Goal: Navigation & Orientation: Find specific page/section

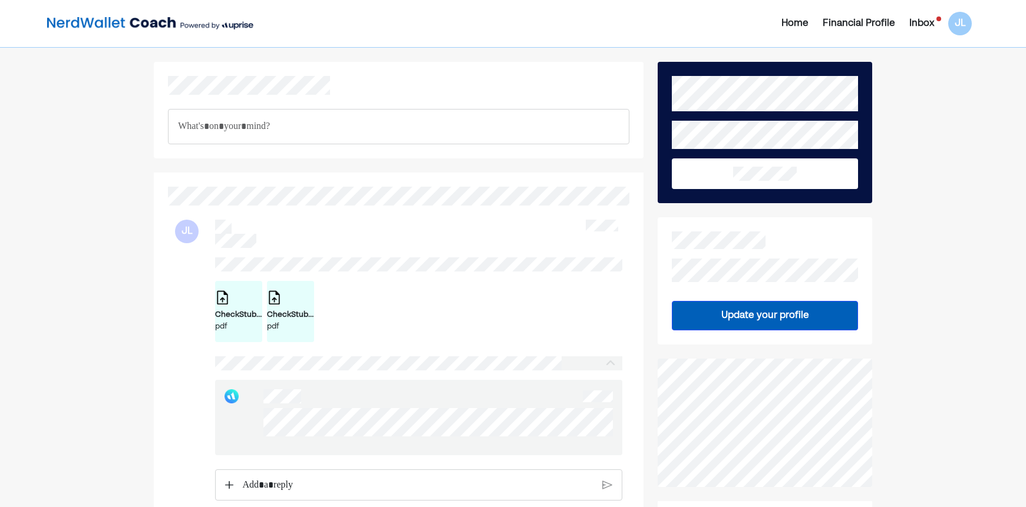
drag, startPoint x: 366, startPoint y: 449, endPoint x: 252, endPoint y: 416, distance: 119.0
click at [252, 416] on div at bounding box center [418, 417] width 407 height 75
click at [251, 412] on div at bounding box center [418, 417] width 407 height 75
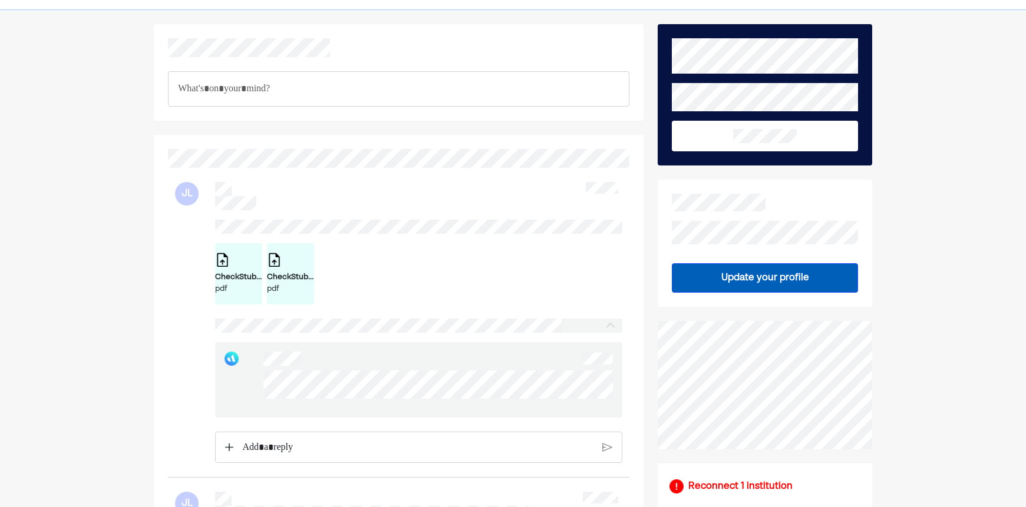
scroll to position [59, 0]
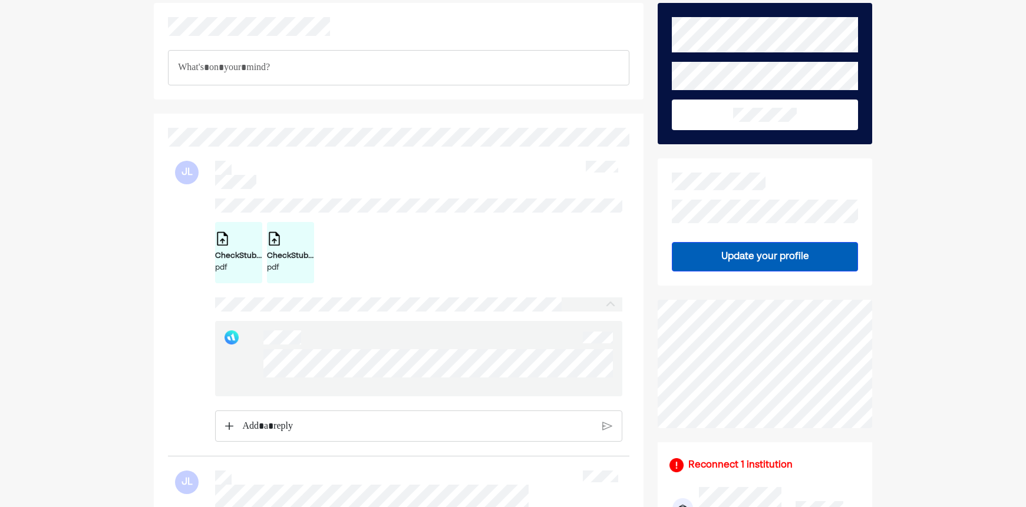
click at [302, 434] on p "Rich Text Editor. Editing area: main" at bounding box center [417, 426] width 351 height 15
click at [607, 440] on img at bounding box center [607, 434] width 10 height 11
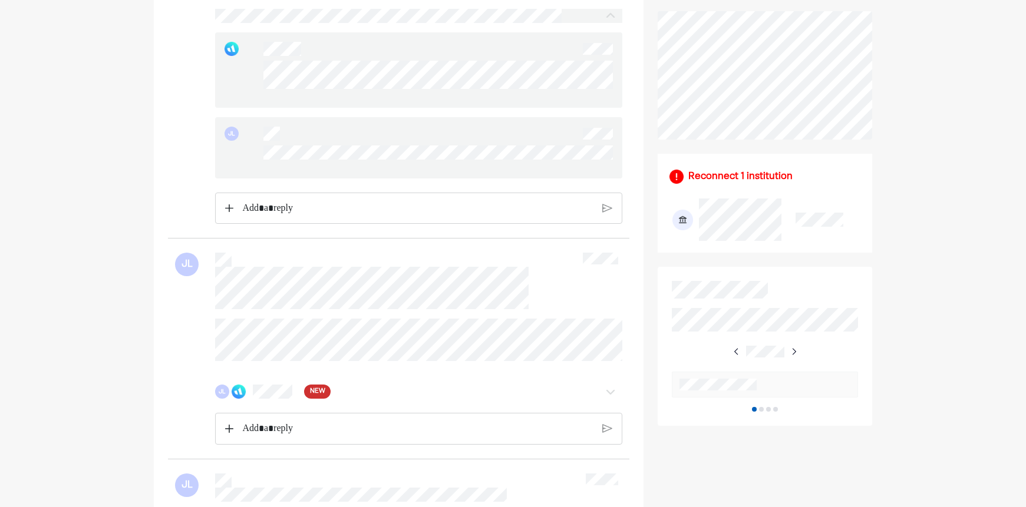
scroll to position [412, 0]
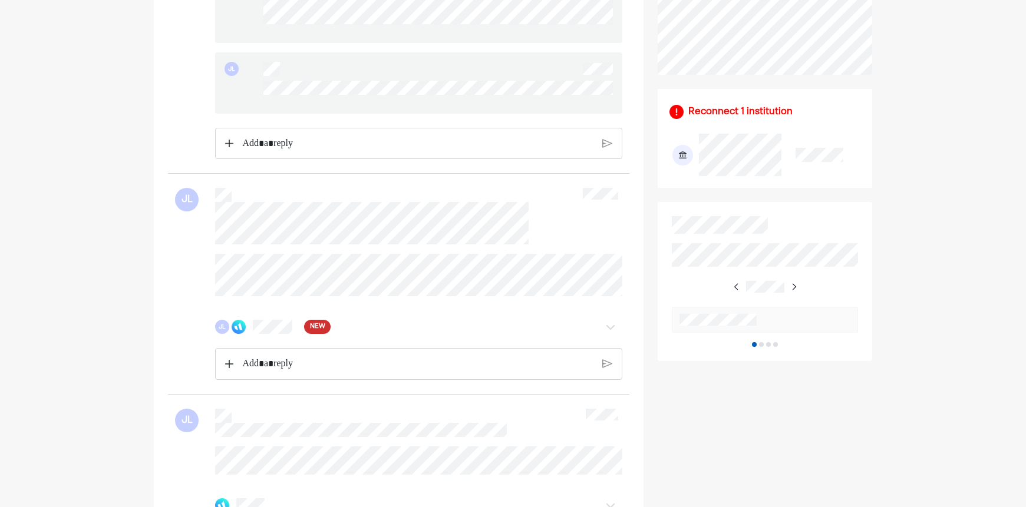
click at [328, 334] on div "JL NEW" at bounding box center [386, 327] width 342 height 14
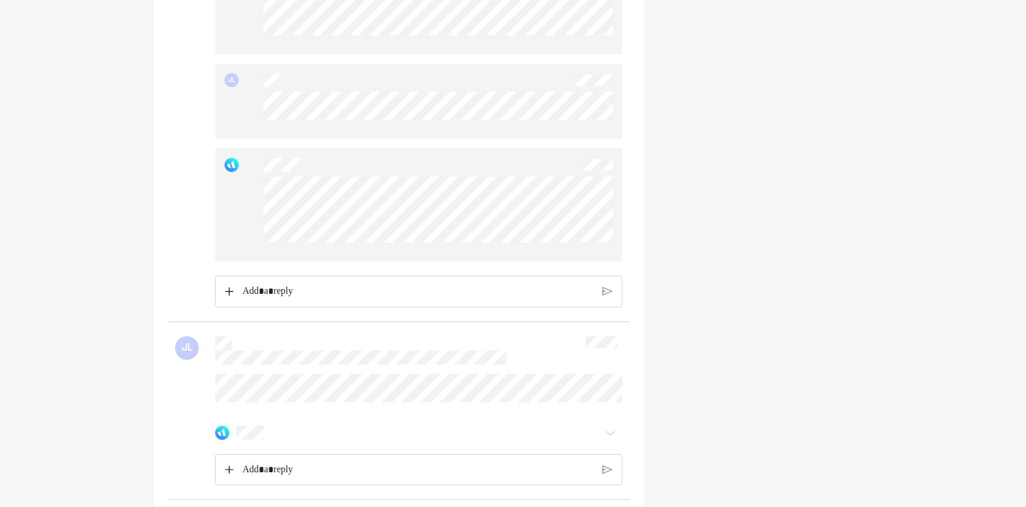
scroll to position [1767, 0]
click at [493, 247] on div at bounding box center [418, 204] width 407 height 113
click at [256, 196] on div at bounding box center [418, 204] width 407 height 113
click at [261, 203] on div at bounding box center [418, 204] width 407 height 113
click at [287, 306] on div "Rich Text Editor. Editing area: main" at bounding box center [417, 291] width 363 height 31
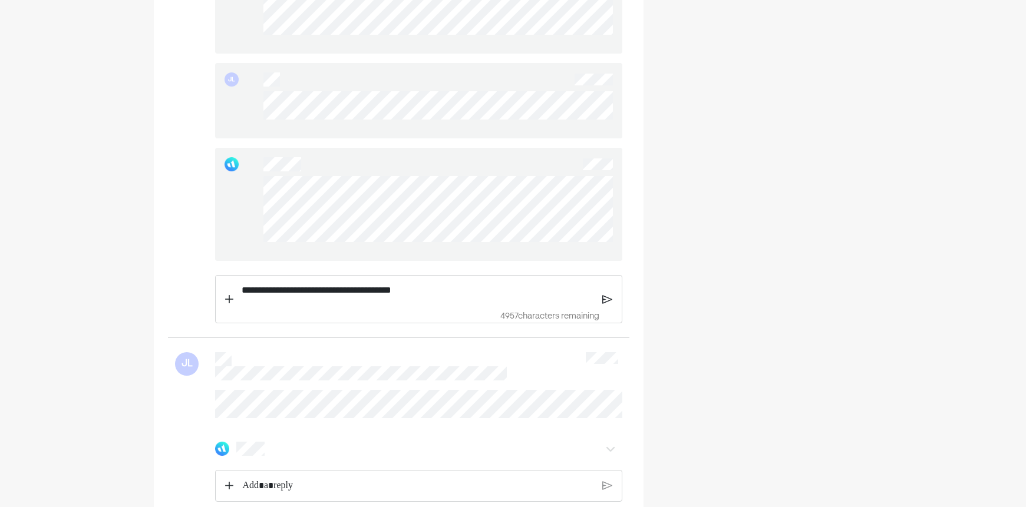
click at [610, 305] on img at bounding box center [607, 299] width 10 height 11
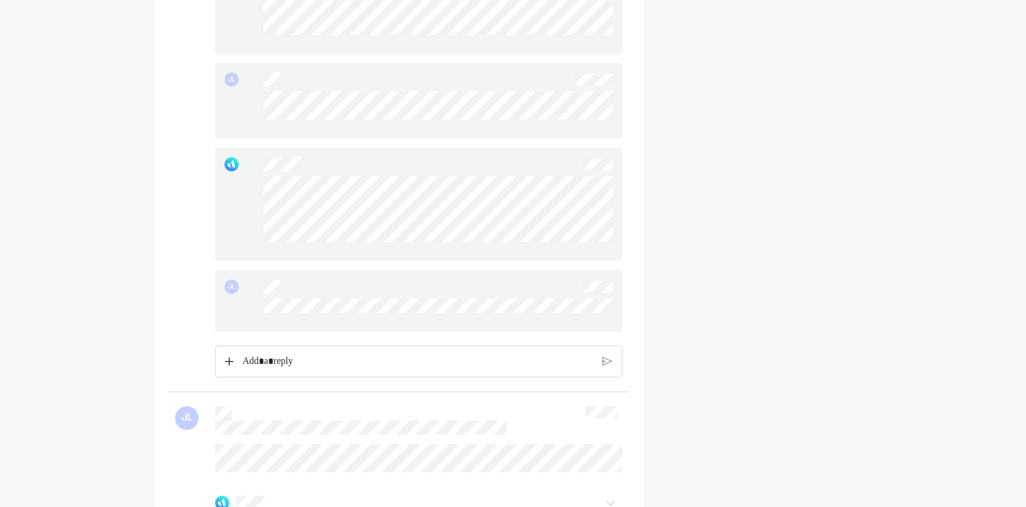
click at [262, 207] on div at bounding box center [418, 204] width 407 height 113
click at [246, 200] on div at bounding box center [418, 204] width 407 height 113
click at [259, 192] on div at bounding box center [418, 204] width 407 height 113
drag, startPoint x: 283, startPoint y: 194, endPoint x: 507, endPoint y: 266, distance: 235.0
click at [507, 261] on div at bounding box center [418, 204] width 407 height 113
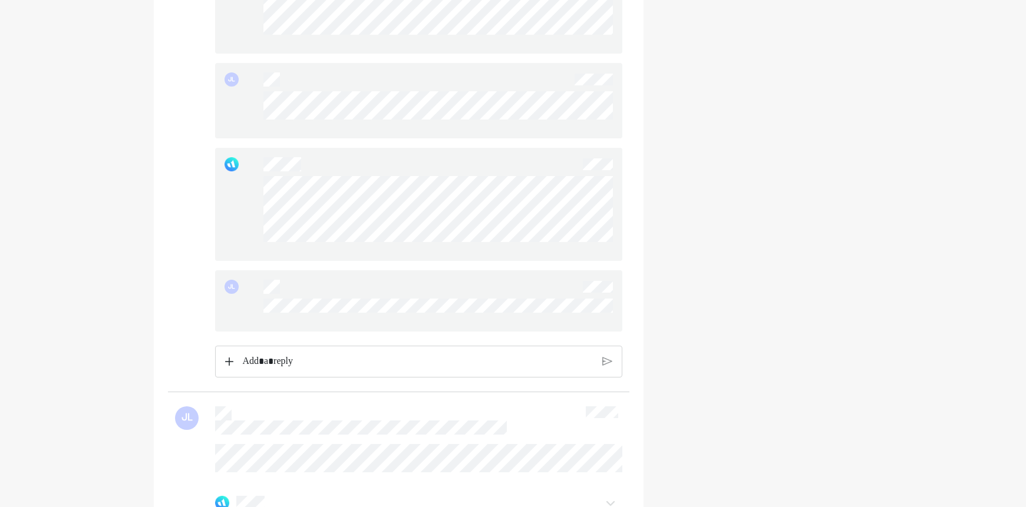
click at [507, 252] on div at bounding box center [437, 213] width 349 height 75
click at [261, 200] on div at bounding box center [418, 204] width 407 height 113
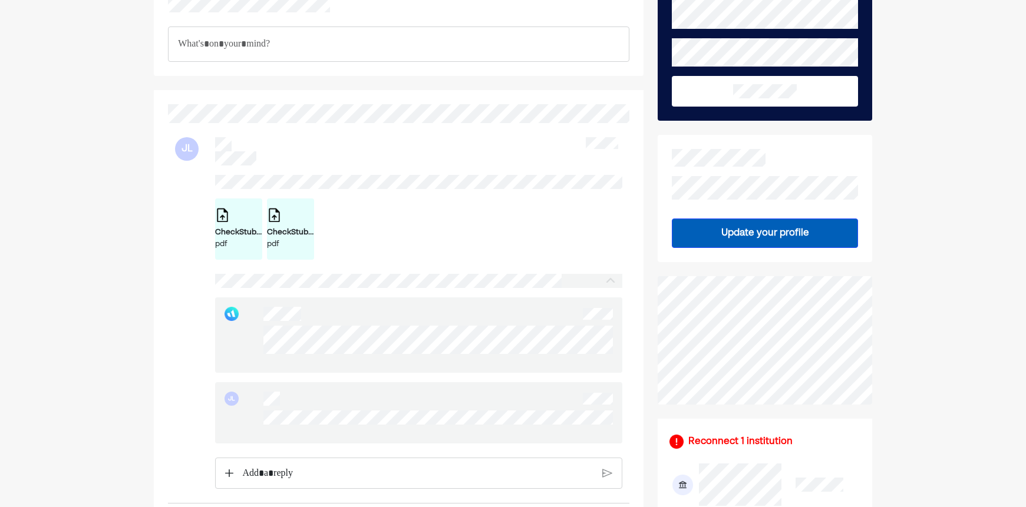
scroll to position [0, 0]
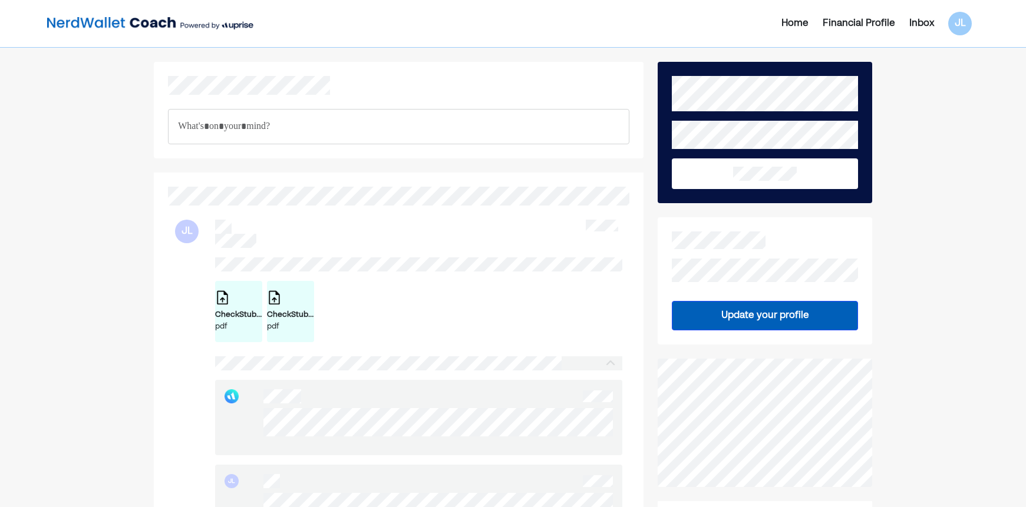
click at [788, 24] on div "Home" at bounding box center [794, 23] width 27 height 14
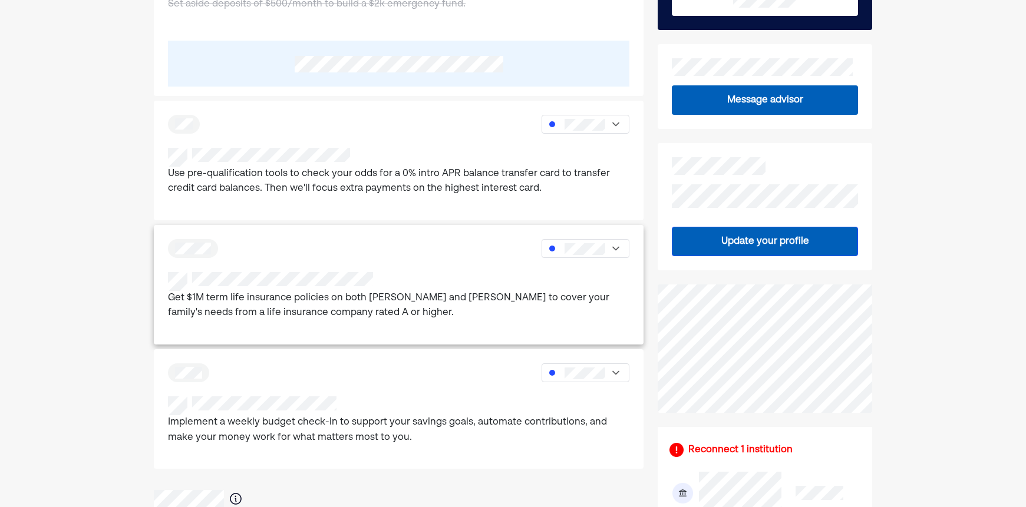
scroll to position [177, 0]
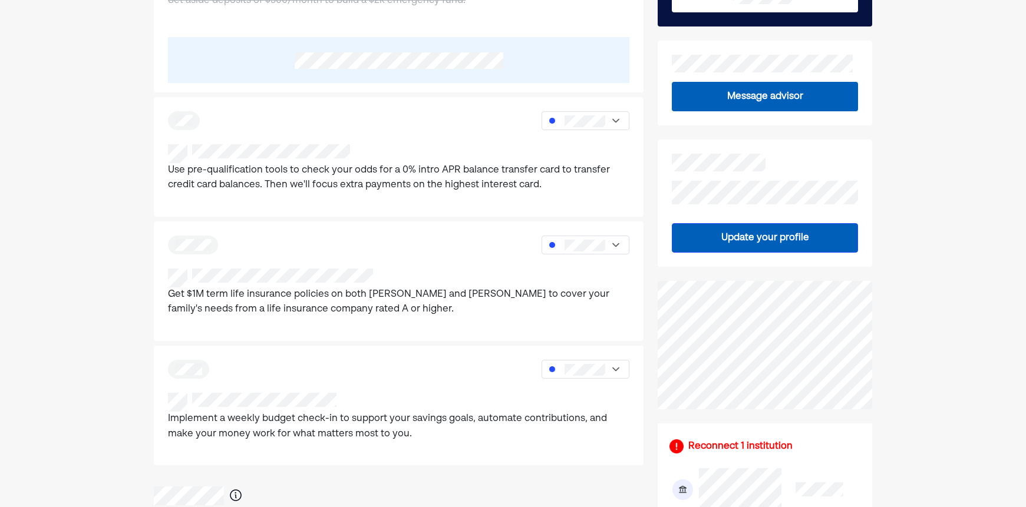
click at [25, 447] on div "Home Financial Profile Goals Inbox JL Set aside deposits of $500/month to build…" at bounding box center [513, 489] width 1026 height 1333
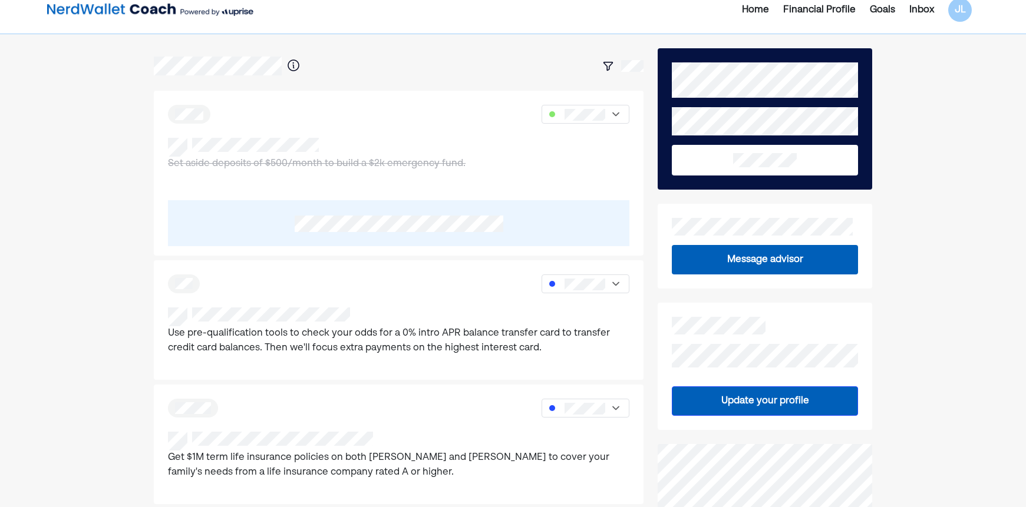
scroll to position [0, 0]
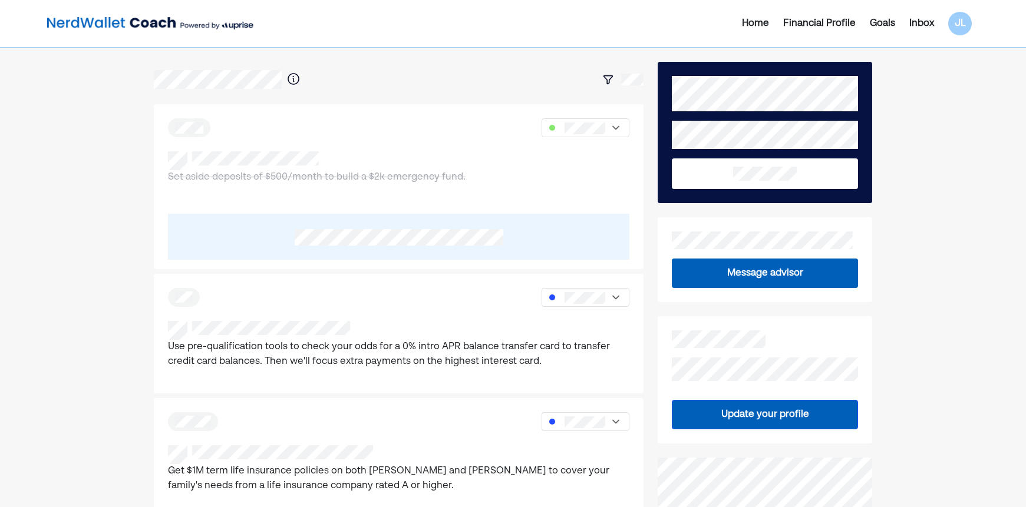
drag, startPoint x: 73, startPoint y: 362, endPoint x: 61, endPoint y: 366, distance: 13.0
